Goal: Information Seeking & Learning: Check status

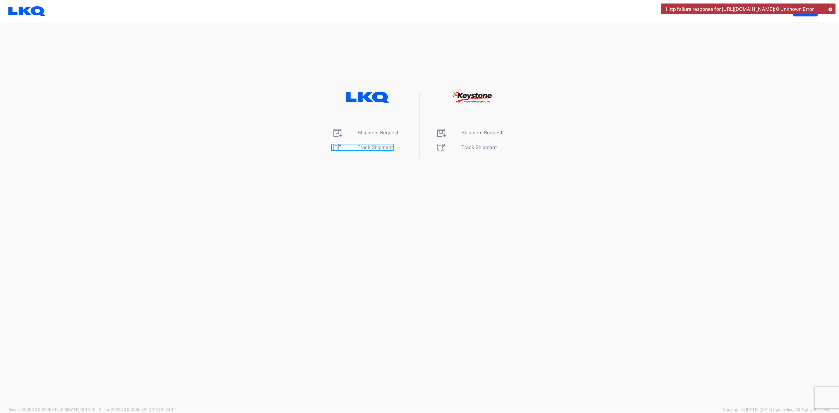
click at [377, 149] on span "Track Shipment" at bounding box center [375, 147] width 35 height 6
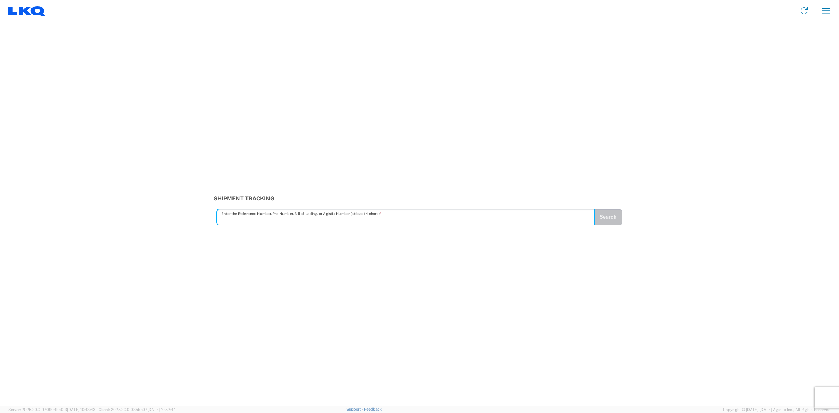
click at [255, 219] on input "text" at bounding box center [405, 217] width 369 height 12
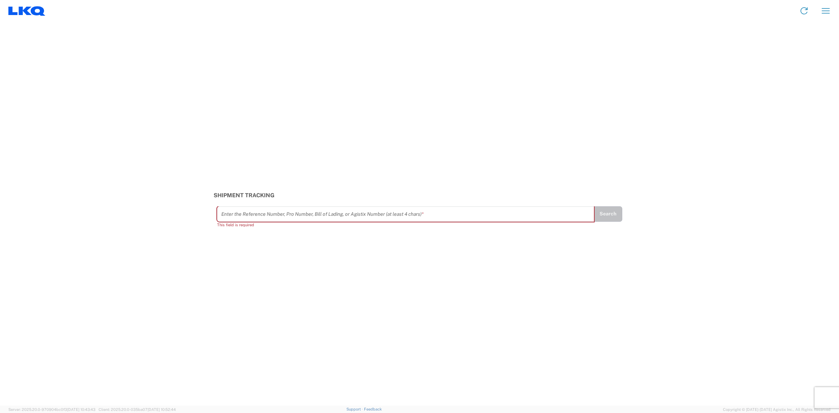
click at [259, 216] on input "text" at bounding box center [405, 214] width 369 height 12
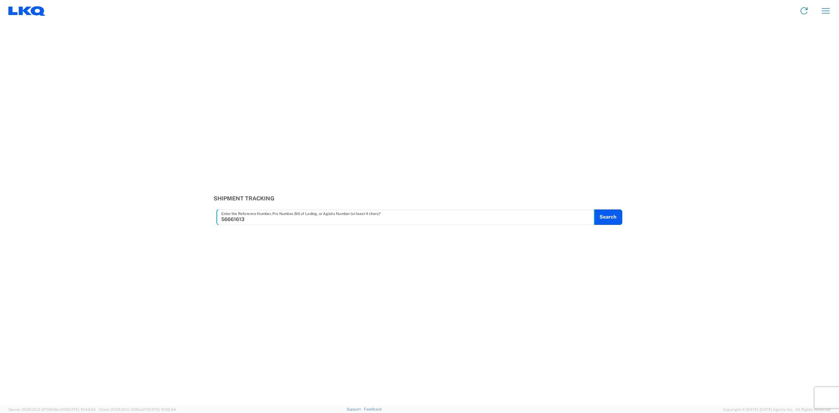
type input "56661613"
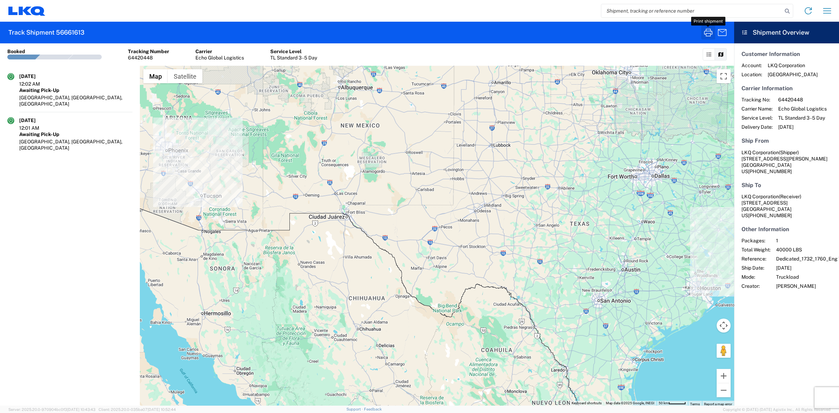
click at [707, 30] on icon "button" at bounding box center [707, 32] width 11 height 11
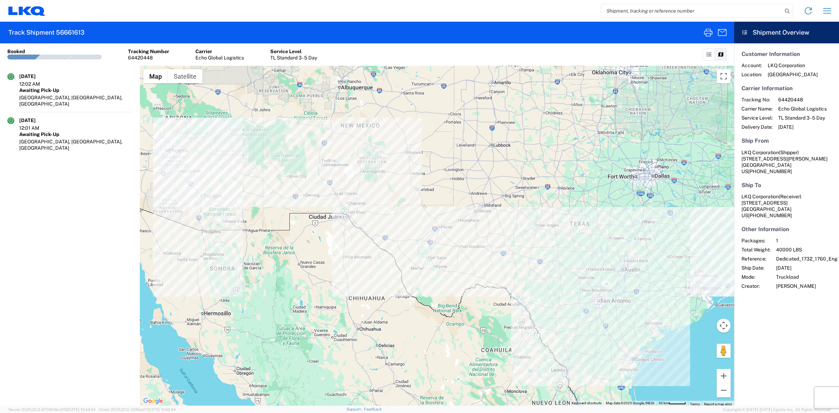
click at [642, 9] on input "search" at bounding box center [691, 10] width 181 height 13
type input "56804493"
click at [757, 13] on input "56804493" at bounding box center [691, 10] width 181 height 13
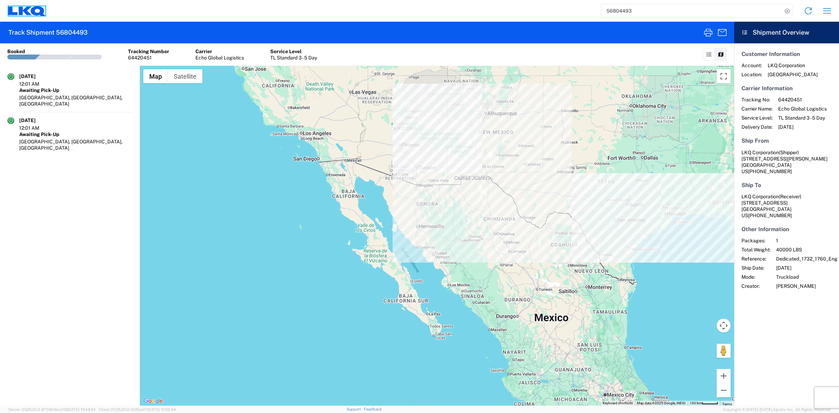
click at [20, 7] on icon at bounding box center [25, 10] width 13 height 8
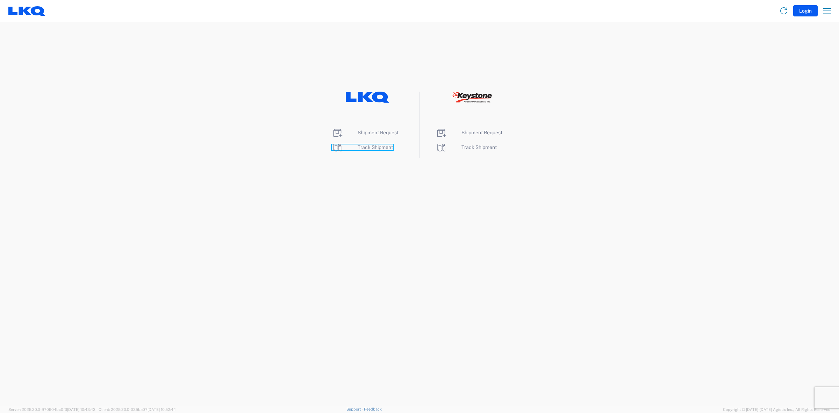
click at [389, 145] on span "Track Shipment" at bounding box center [375, 147] width 35 height 6
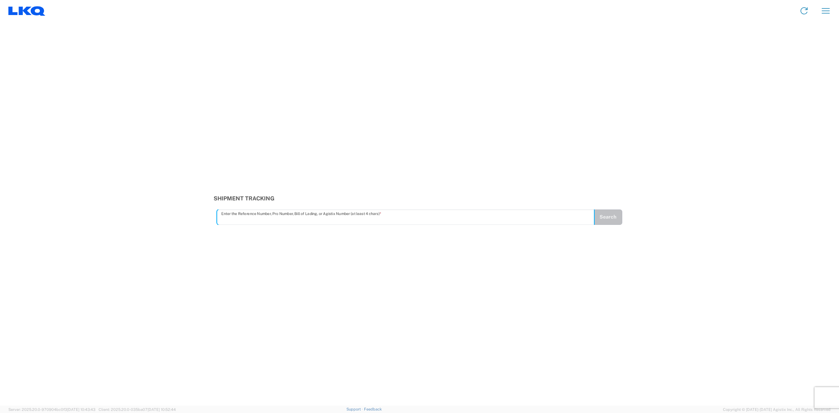
click at [412, 219] on input "text" at bounding box center [405, 217] width 369 height 12
type input "56804493"
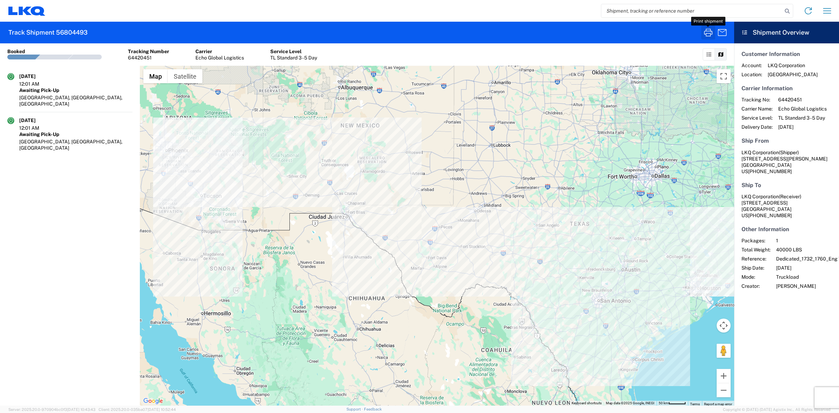
click at [709, 31] on icon "button" at bounding box center [708, 33] width 8 height 8
click at [647, 12] on input "search" at bounding box center [691, 10] width 181 height 13
type input "56948746"
click at [708, 33] on icon "button" at bounding box center [707, 32] width 11 height 11
